Goal: Navigation & Orientation: Find specific page/section

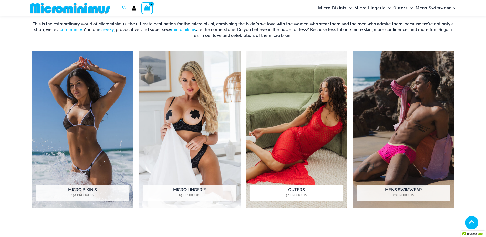
scroll to position [252, 0]
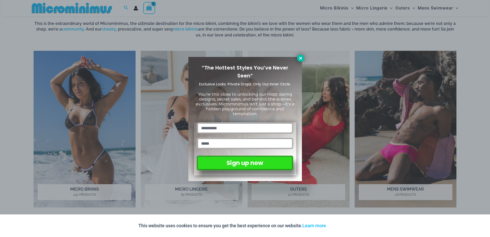
click at [301, 57] on icon at bounding box center [300, 58] width 5 height 5
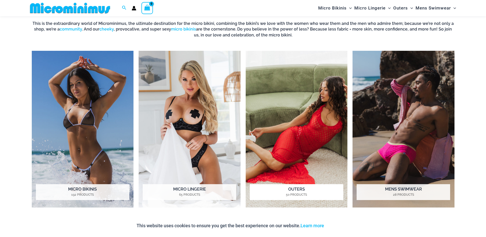
click at [301, 138] on img "Visit product category Outers" at bounding box center [297, 129] width 102 height 157
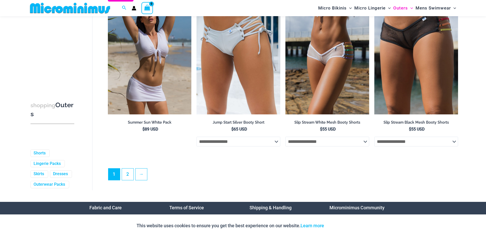
scroll to position [1380, 0]
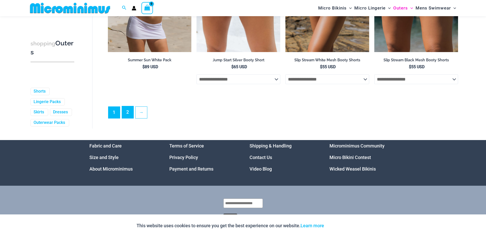
click at [129, 116] on link "2" at bounding box center [128, 112] width 12 height 12
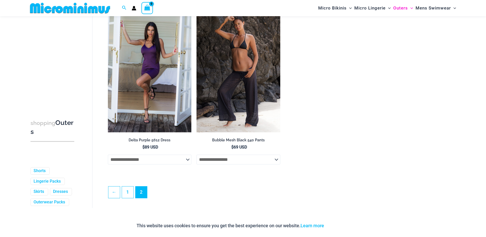
scroll to position [790, 0]
